Goal: Transaction & Acquisition: Register for event/course

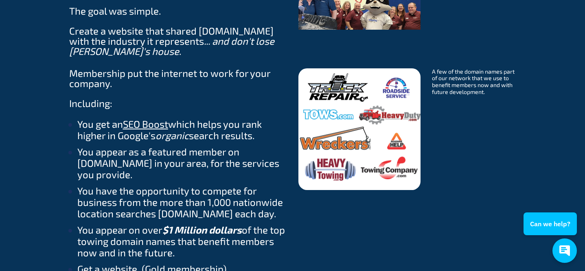
scroll to position [986, 0]
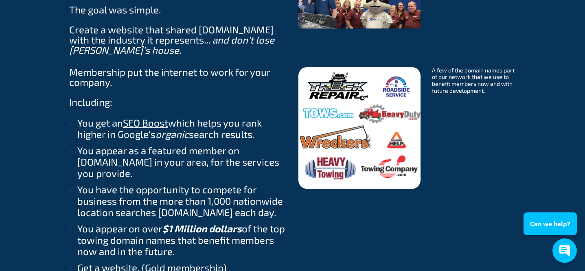
click at [529, 129] on div "Use the expectation that towing services appear on Towing.com to build your com…" at bounding box center [292, 271] width 521 height 743
click at [530, 123] on div "Use the expectation that towing services appear on Towing.com to build your com…" at bounding box center [292, 271] width 521 height 743
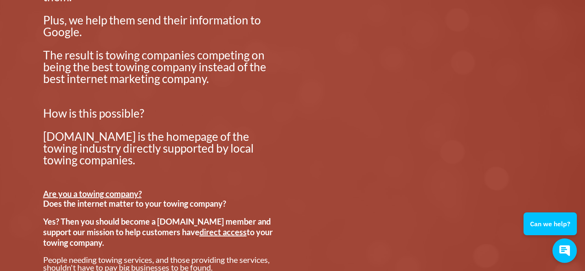
scroll to position [0, 0]
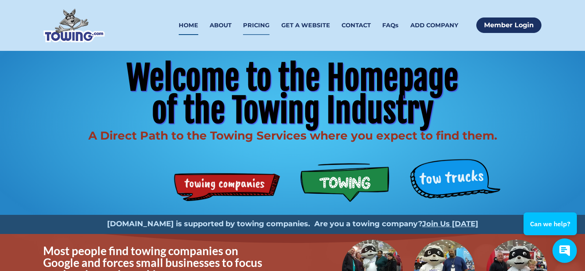
click at [264, 29] on link "PRICING" at bounding box center [256, 25] width 26 height 19
click at [302, 28] on link "GET A WEBSITE" at bounding box center [305, 25] width 49 height 19
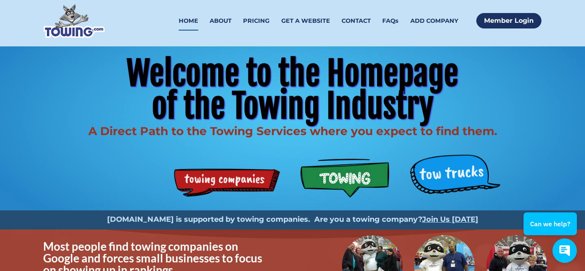
scroll to position [6, 0]
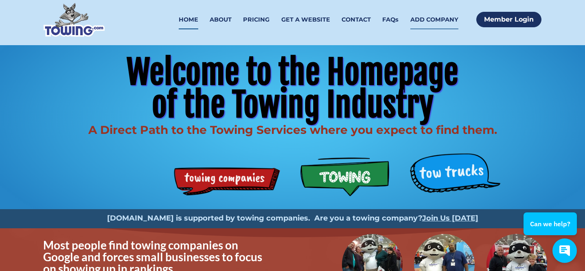
click at [448, 20] on link "ADD COMPANY" at bounding box center [434, 19] width 48 height 19
click at [258, 18] on link "PRICING" at bounding box center [256, 19] width 26 height 19
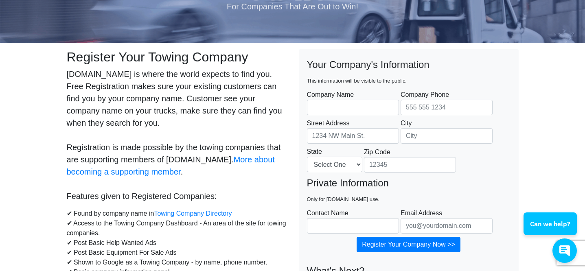
scroll to position [56, 0]
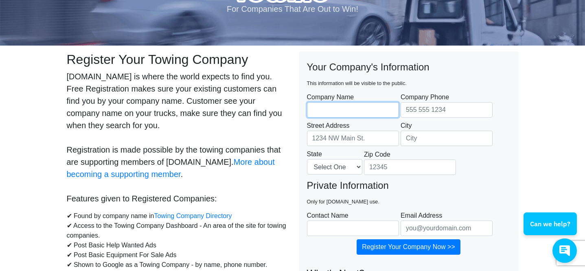
click at [323, 110] on input "Company Name" at bounding box center [353, 109] width 92 height 15
type input "Gallup Towing"
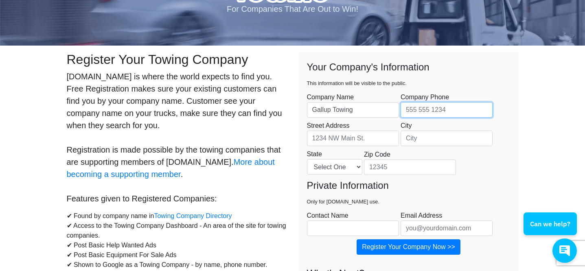
click at [406, 117] on input "Company Phone" at bounding box center [447, 109] width 92 height 15
type input "5754180601"
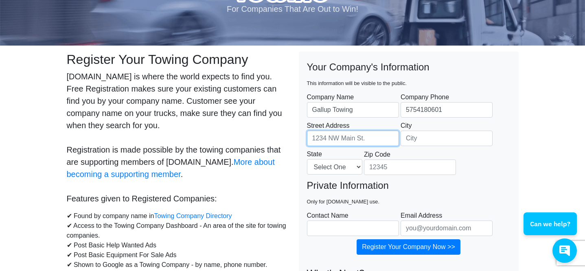
click at [358, 140] on input "Street Address" at bounding box center [353, 138] width 92 height 15
click at [367, 140] on input "Street Address" at bounding box center [353, 138] width 92 height 15
paste input "700 US-491, Gallup, NM 87301"
click at [340, 137] on input "700 US-491, Gallup, NM 87301" at bounding box center [353, 138] width 92 height 15
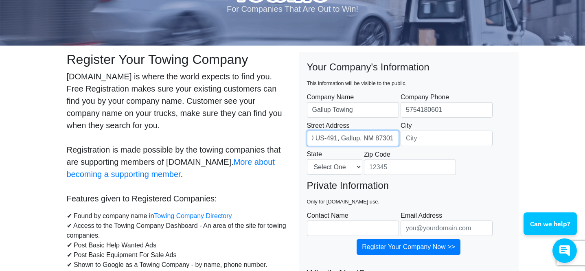
click at [340, 137] on input "700 US-491, Gallup, NM 87301" at bounding box center [353, 138] width 92 height 15
type input "700 US-491, NM 87301"
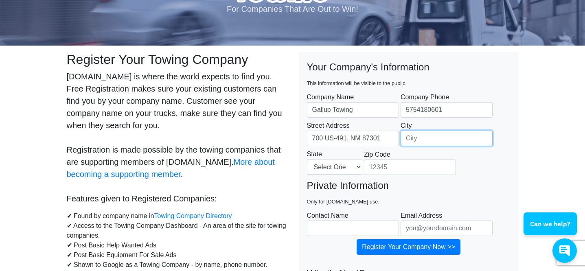
click at [428, 131] on input "City" at bounding box center [447, 138] width 92 height 15
paste input "Gallup"
type input "Gallup"
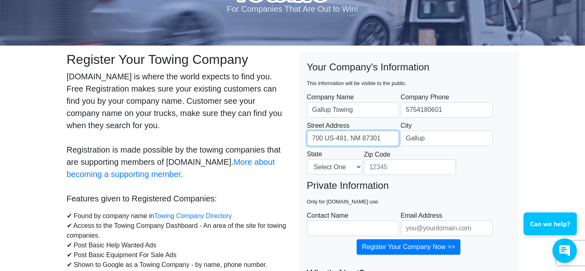
click at [370, 137] on input "700 US-491, NM 87301" at bounding box center [353, 138] width 92 height 15
type input "700 US-491, NM"
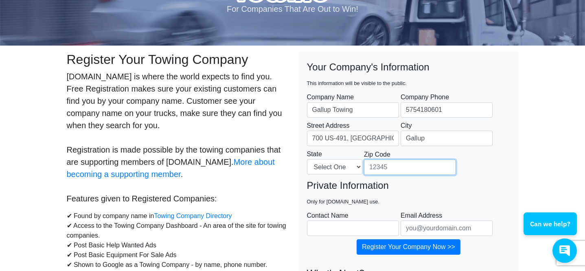
click at [392, 160] on input "Zip Code" at bounding box center [410, 167] width 92 height 15
paste input "87301"
type input "87301"
click at [338, 164] on select "Select One Alabama Alaska Arizona Arkansas California Colorado Connecticut Dela…" at bounding box center [334, 166] width 55 height 15
select select "NM"
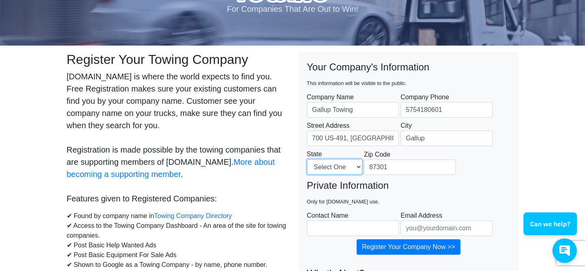
click at [307, 159] on select "Select One Alabama Alaska Arizona Arkansas California Colorado Connecticut Dela…" at bounding box center [334, 166] width 55 height 15
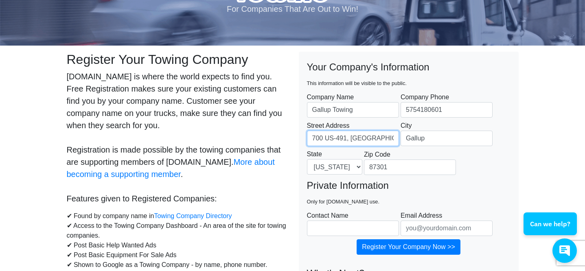
click at [354, 140] on input "700 US-491, NM" at bounding box center [353, 138] width 92 height 15
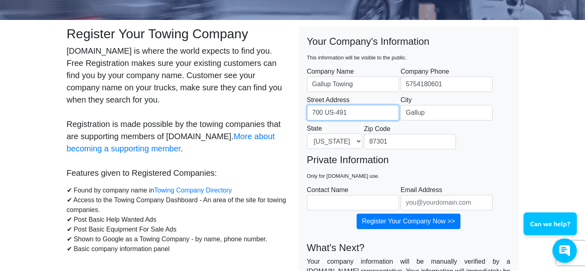
scroll to position [82, 0]
type input "700 US-491"
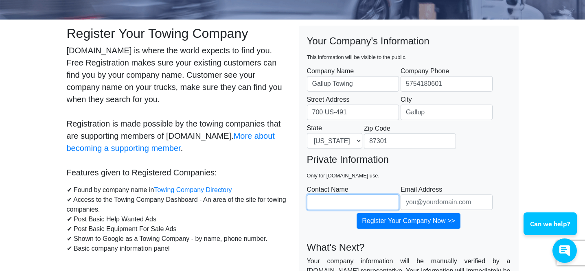
click at [355, 199] on input "Contact Name" at bounding box center [353, 202] width 92 height 15
type input "ty"
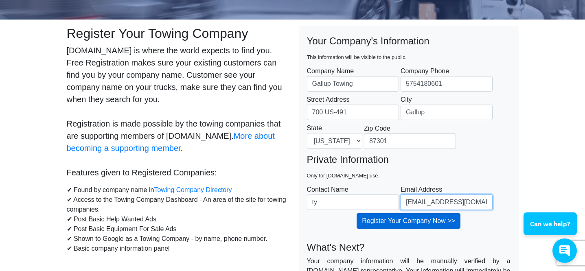
type input "info@ziatow.com"
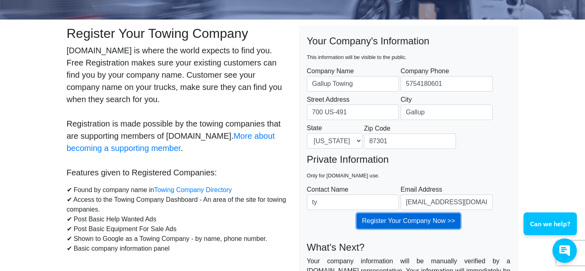
click at [379, 220] on input "Register Your Company Now >>" at bounding box center [409, 220] width 104 height 15
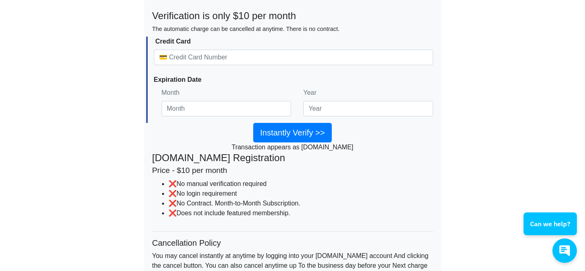
scroll to position [351, 0]
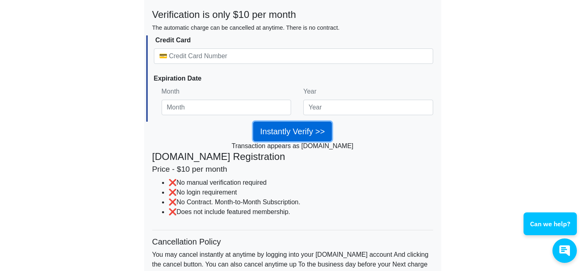
click at [285, 127] on input "Instantly Verify >>" at bounding box center [292, 132] width 79 height 20
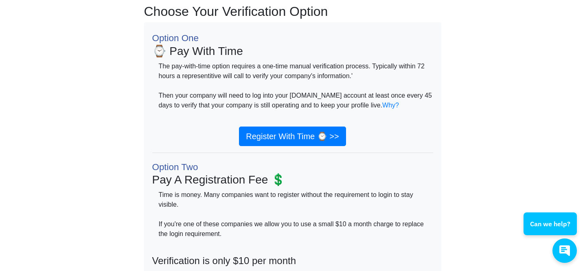
scroll to position [105, 0]
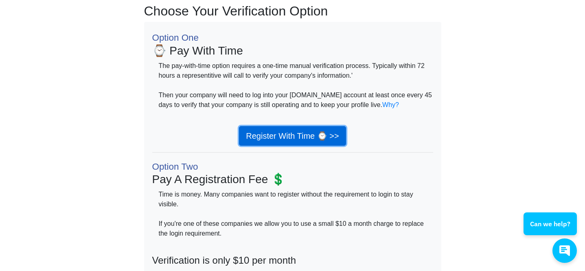
click at [294, 139] on link "Register With Time ⌚ >>" at bounding box center [292, 136] width 107 height 20
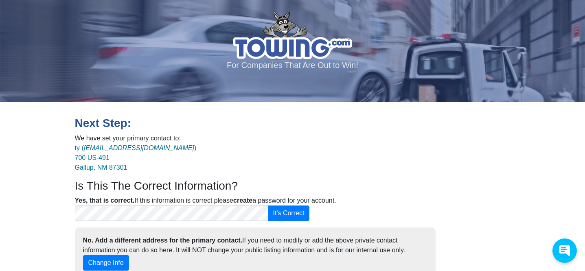
scroll to position [16, 0]
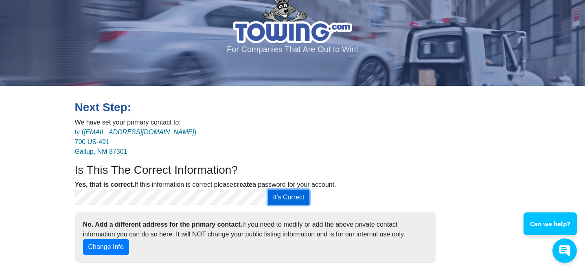
click at [281, 196] on button "It's Correct" at bounding box center [289, 197] width 42 height 15
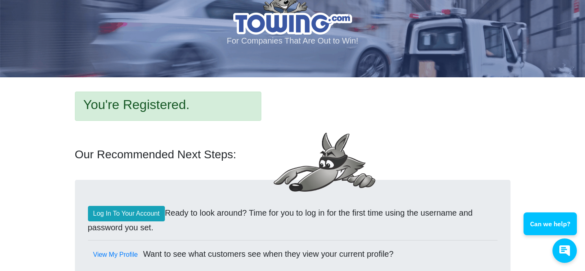
scroll to position [70, 0]
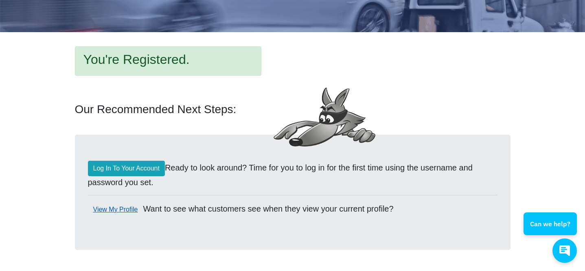
click at [101, 206] on link "View My Profile" at bounding box center [115, 209] width 55 height 15
